Goal: Navigation & Orientation: Find specific page/section

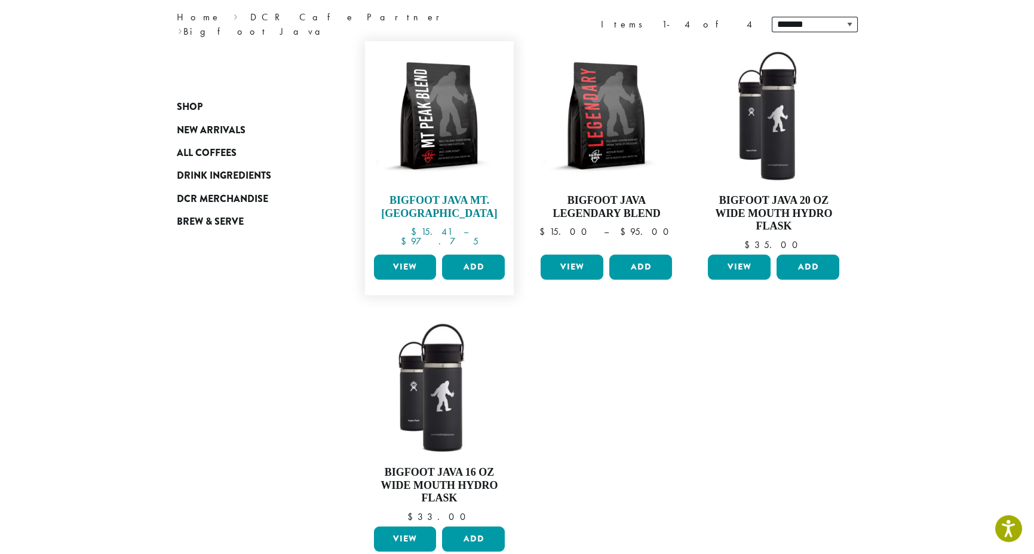
scroll to position [139, 0]
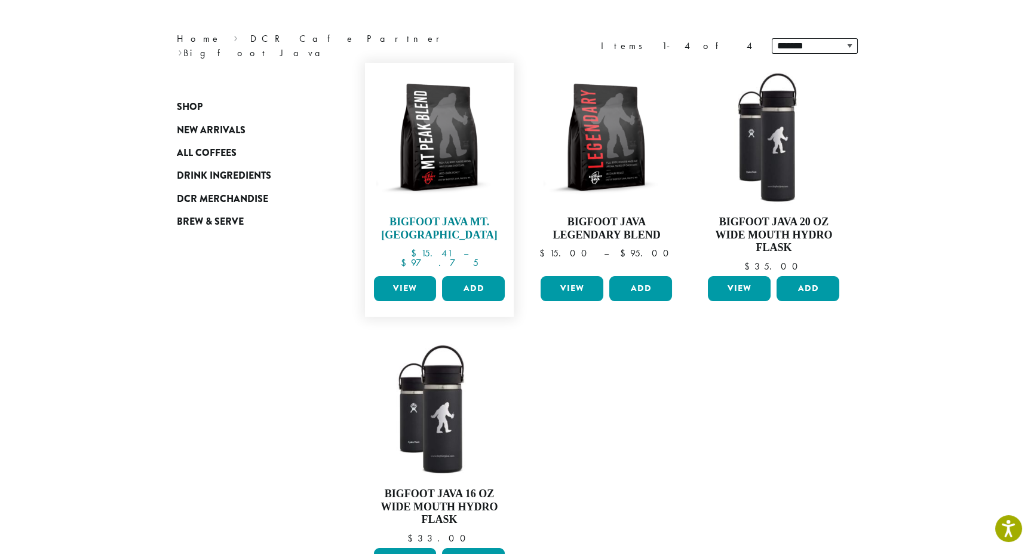
click at [463, 151] on img at bounding box center [438, 137] width 137 height 137
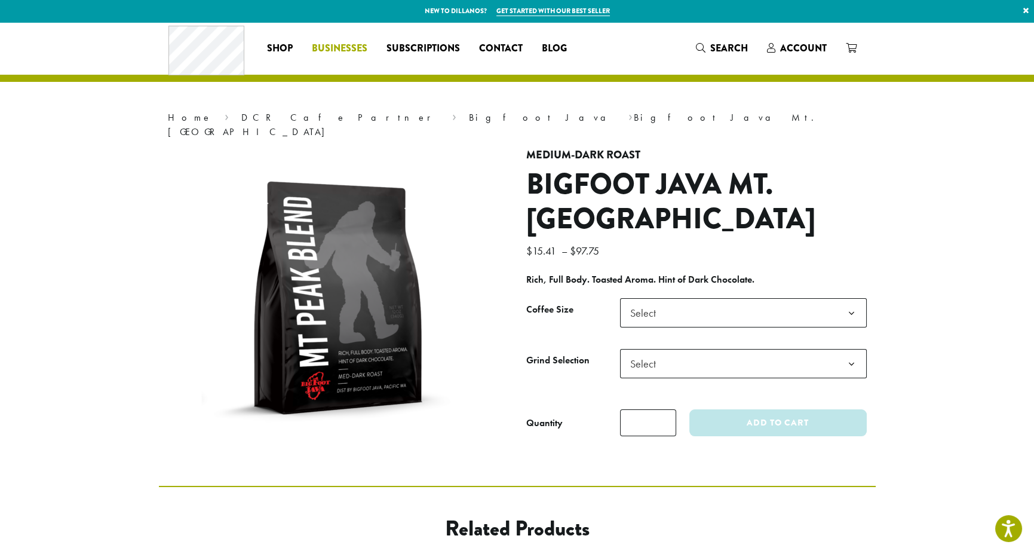
click at [355, 44] on span "Businesses" at bounding box center [340, 48] width 56 height 15
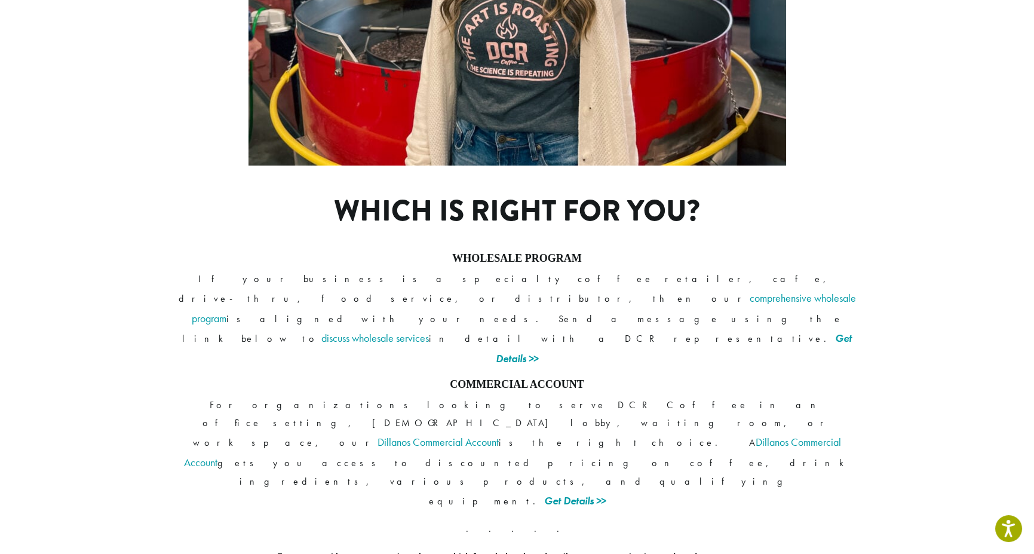
scroll to position [837, 0]
